Goal: Find contact information: Find contact information

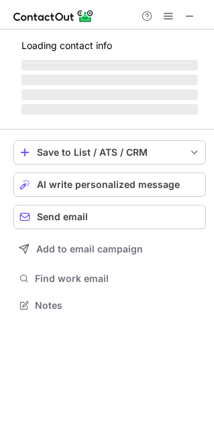
scroll to position [7, 7]
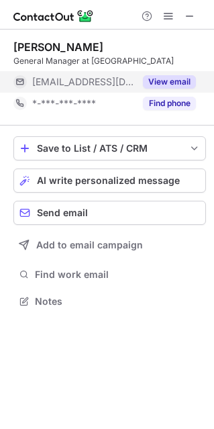
click at [85, 89] on div "***@radissonhotels.com" at bounding box center [73, 81] width 121 height 21
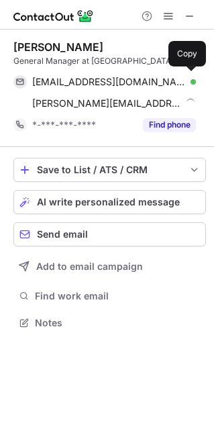
scroll to position [313, 213]
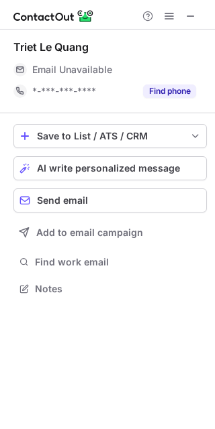
scroll to position [280, 215]
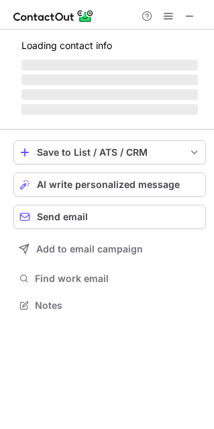
scroll to position [303, 213]
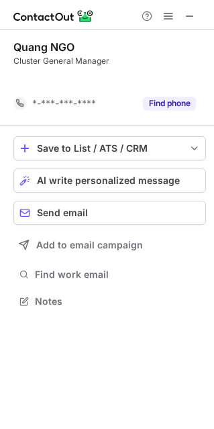
scroll to position [7, 7]
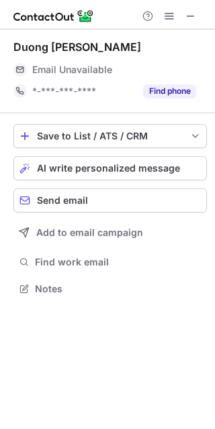
scroll to position [280, 215]
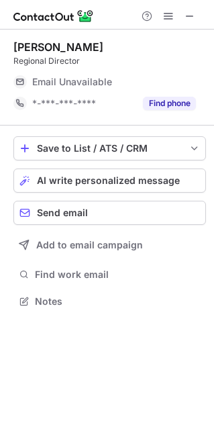
scroll to position [7, 7]
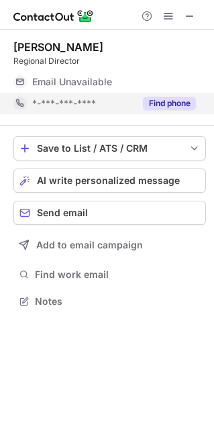
click at [68, 99] on span "*-***-***-****" at bounding box center [64, 103] width 64 height 12
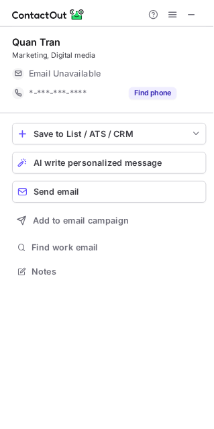
scroll to position [7, 7]
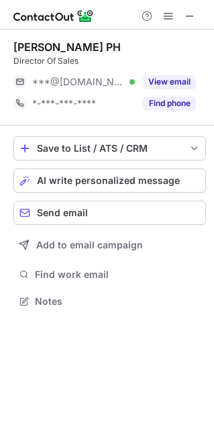
scroll to position [7, 7]
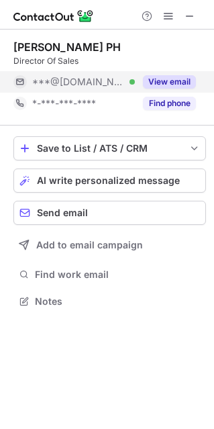
click at [119, 81] on div "***@gmail.com Verified" at bounding box center [83, 82] width 103 height 12
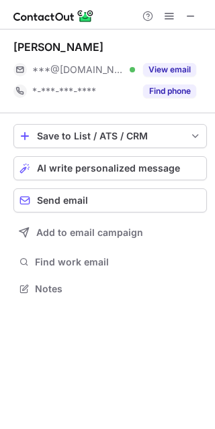
scroll to position [280, 215]
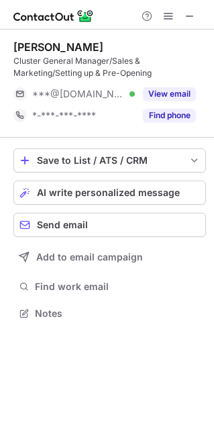
scroll to position [303, 213]
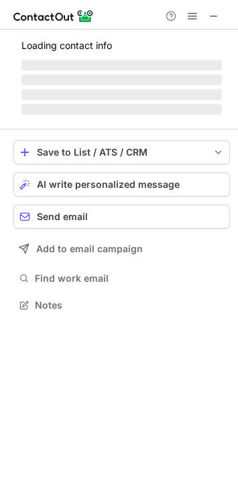
scroll to position [297, 238]
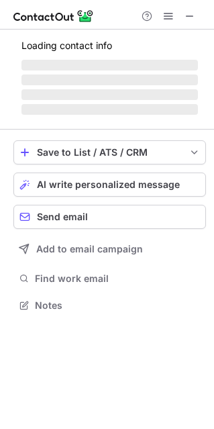
scroll to position [303, 213]
